Goal: Task Accomplishment & Management: Manage account settings

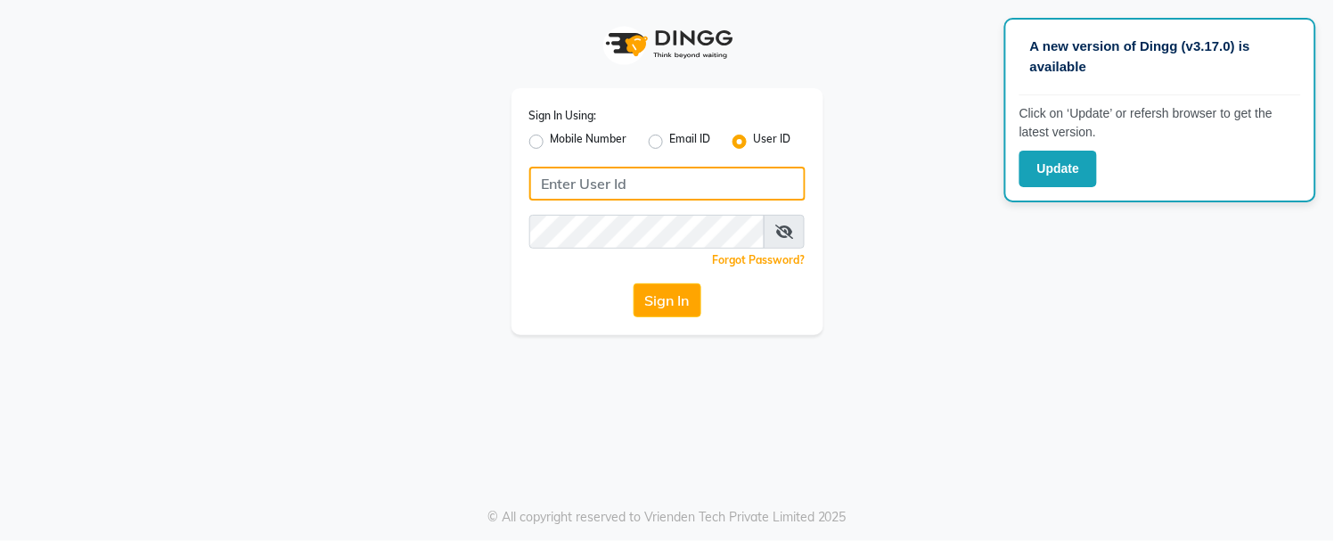
type input "7900115777"
click at [704, 185] on input "7900115777" at bounding box center [667, 184] width 276 height 34
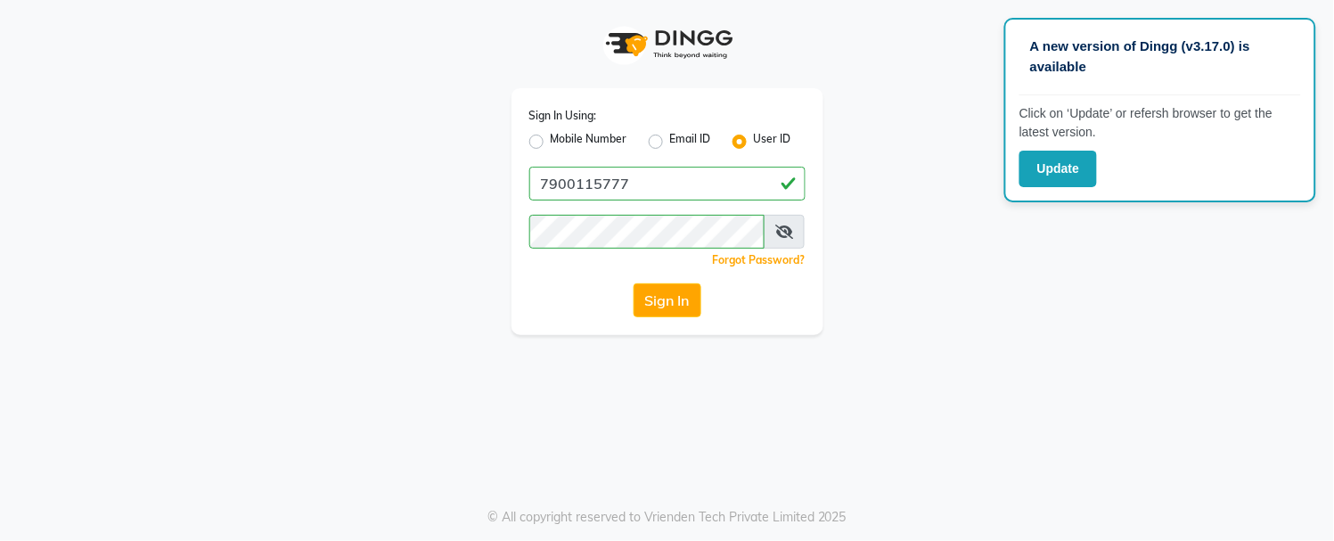
click at [846, 118] on div "Sign In Using: Mobile Number Email ID User ID 7900115777 Remember me Forgot Pas…" at bounding box center [667, 167] width 1016 height 335
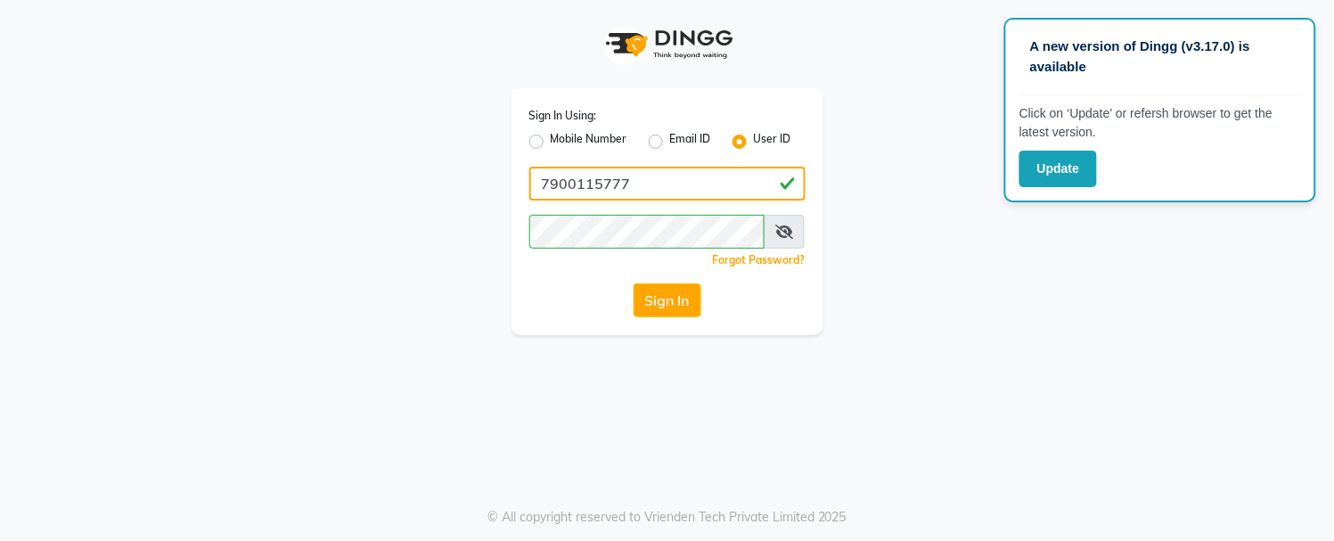
click at [759, 180] on input "7900115777" at bounding box center [667, 184] width 276 height 34
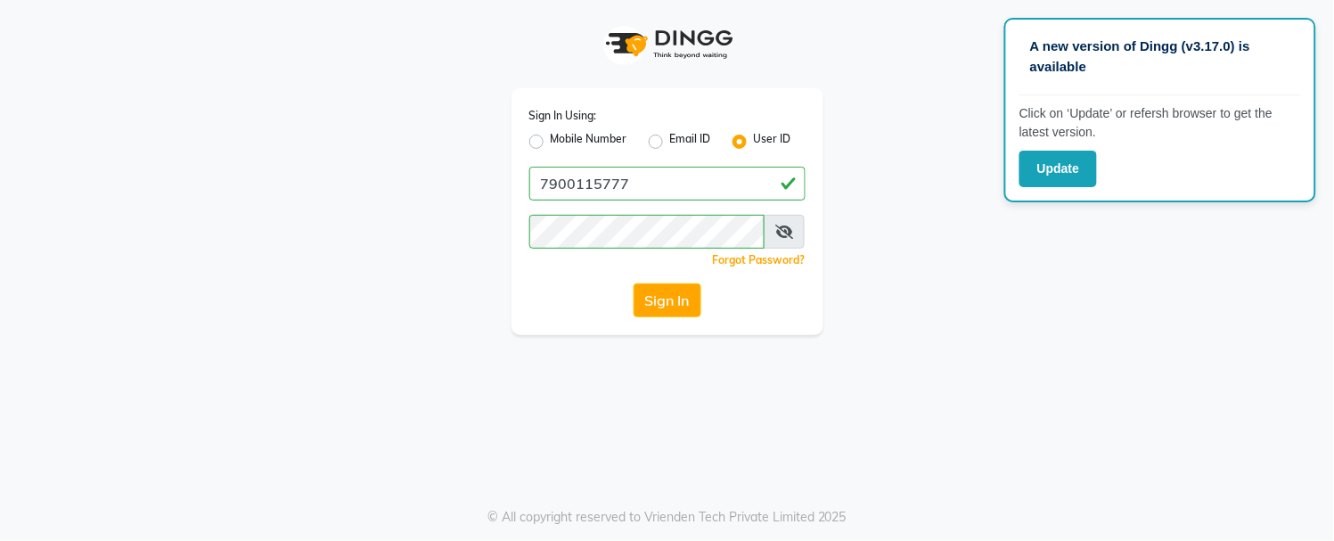
click at [1025, 289] on div "Sign In Using: Mobile Number Email ID User ID 7900115777 Remember me Forgot Pas…" at bounding box center [667, 167] width 1016 height 335
click at [665, 142] on div "Email ID" at bounding box center [680, 141] width 62 height 21
click at [1071, 174] on button "Update" at bounding box center [1058, 169] width 78 height 37
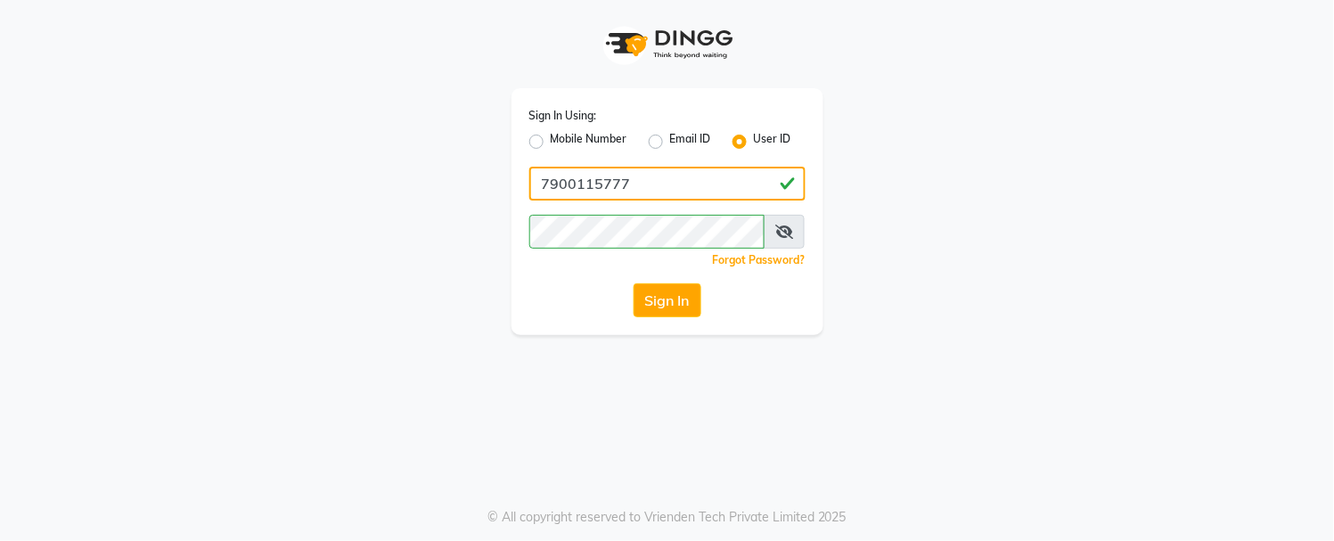
click at [702, 176] on input "7900115777" at bounding box center [667, 184] width 276 height 34
type input "ravi salon"
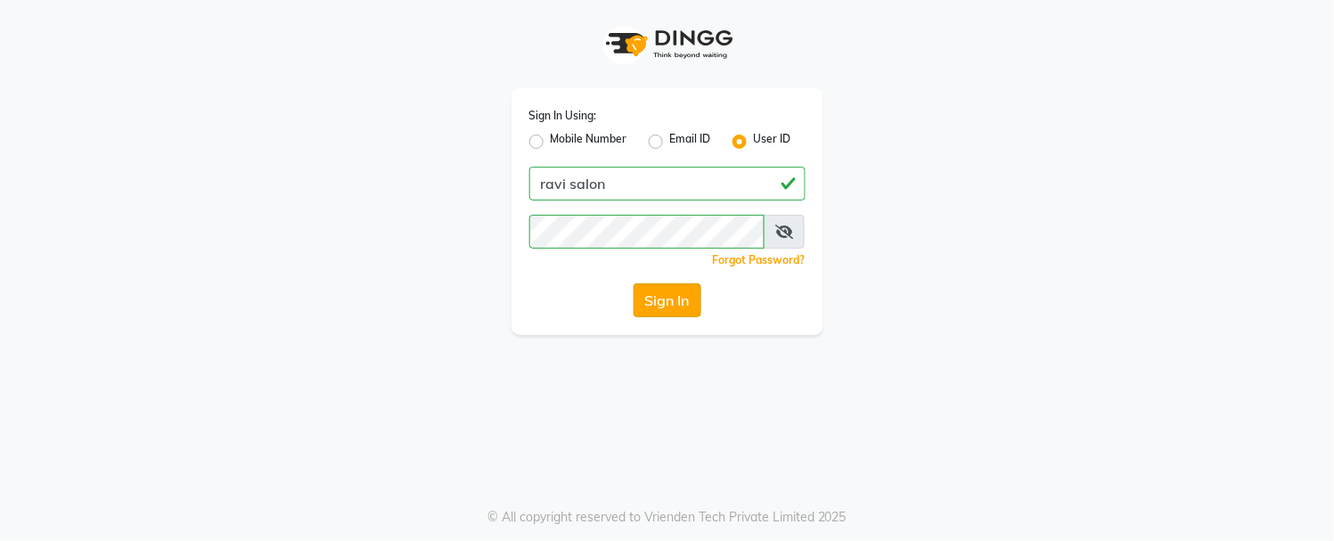
click at [675, 292] on button "Sign In" at bounding box center [667, 300] width 68 height 34
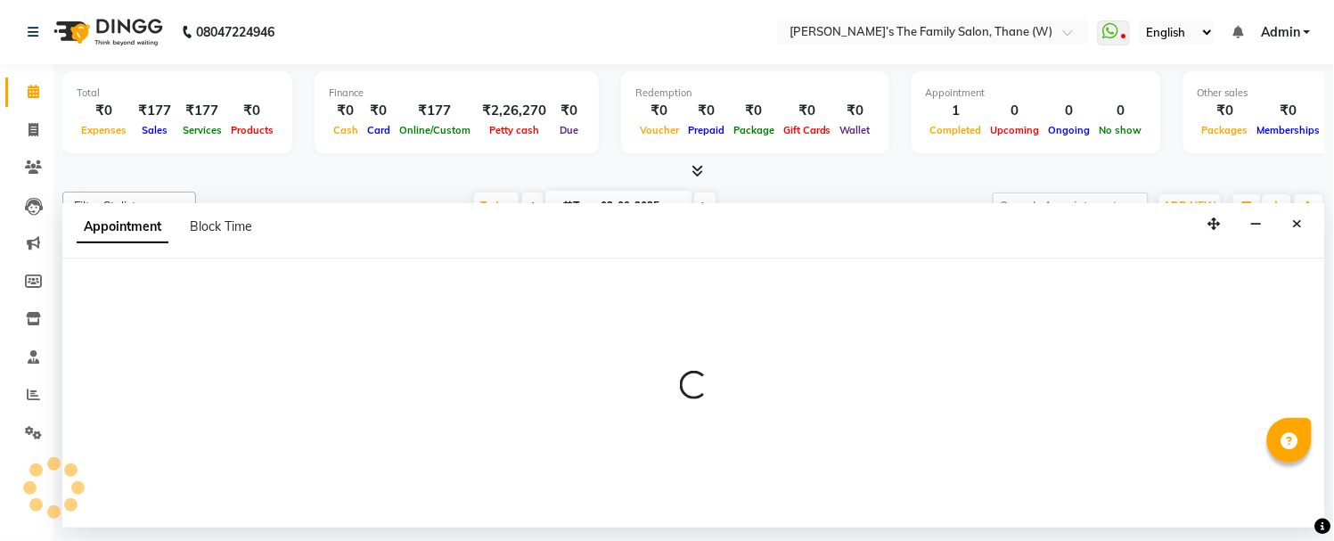
select select "35581"
select select "tentative"
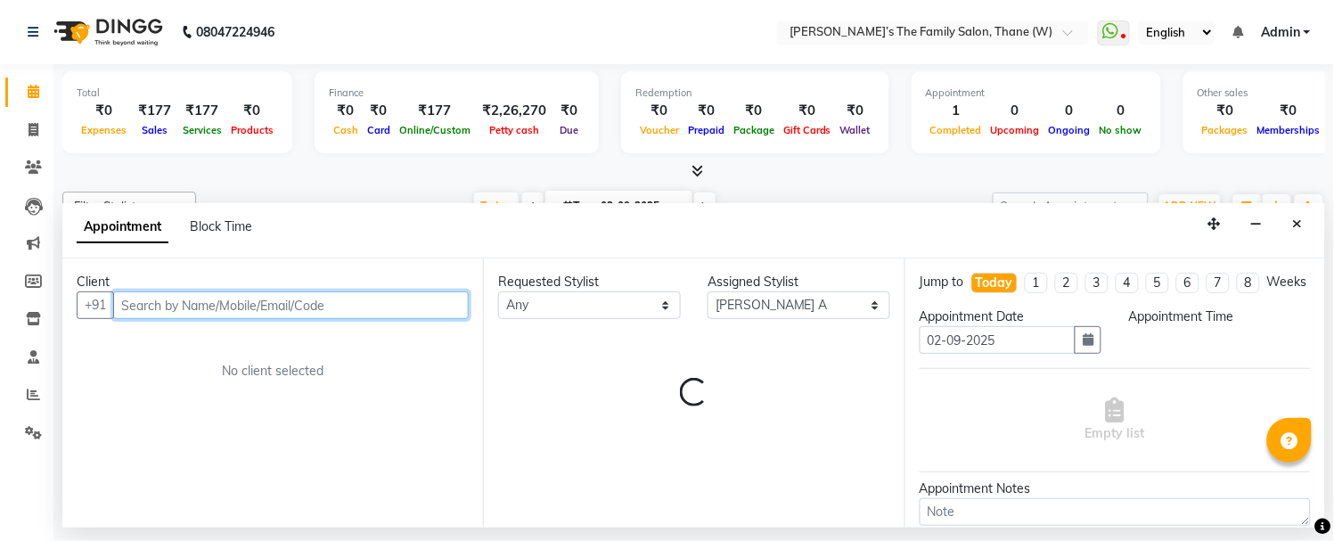
select select "780"
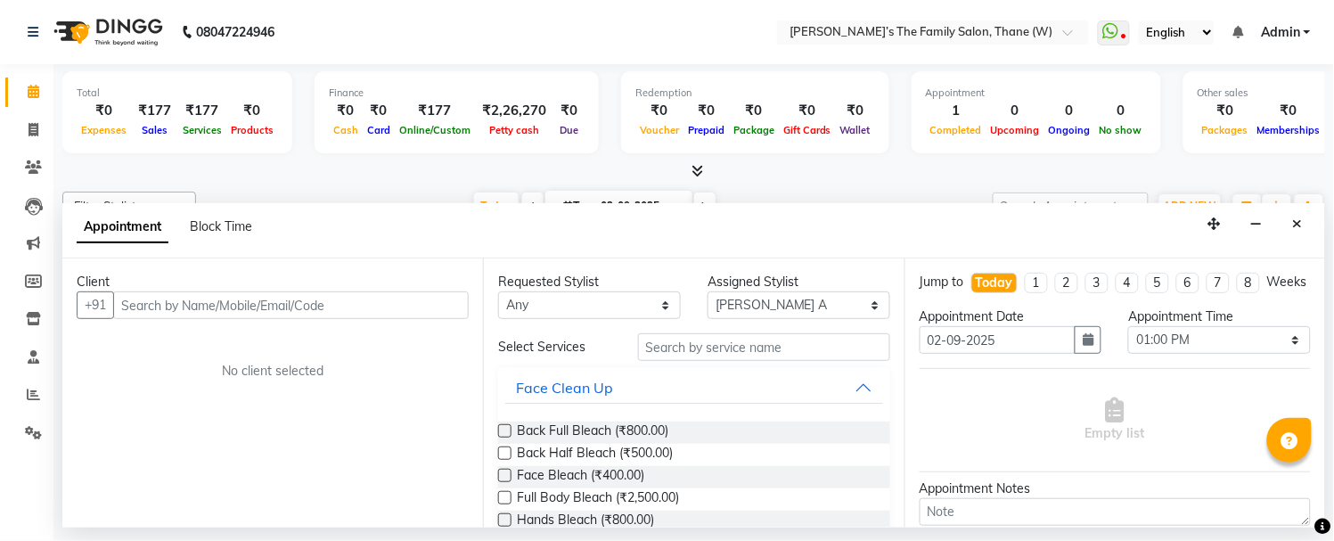
click at [694, 290] on div "Assigned Stylist Select Aarohi P [PERSON_NAME] [PERSON_NAME] A [PERSON_NAME] [P…" at bounding box center [798, 296] width 209 height 46
drag, startPoint x: 684, startPoint y: 290, endPoint x: 661, endPoint y: 311, distance: 31.5
click at [661, 311] on div "Requested Stylist Any Aarohi P [PERSON_NAME] [PERSON_NAME] A [PERSON_NAME] [PER…" at bounding box center [694, 296] width 418 height 46
click at [661, 311] on select "Any Aarohi P [PERSON_NAME] [PERSON_NAME] A [PERSON_NAME] .[PERSON_NAME] House s…" at bounding box center [589, 305] width 183 height 28
click at [670, 302] on select "Any Aarohi P [PERSON_NAME] [PERSON_NAME] A [PERSON_NAME] .[PERSON_NAME] House s…" at bounding box center [589, 305] width 183 height 28
